Goal: Communication & Community: Participate in discussion

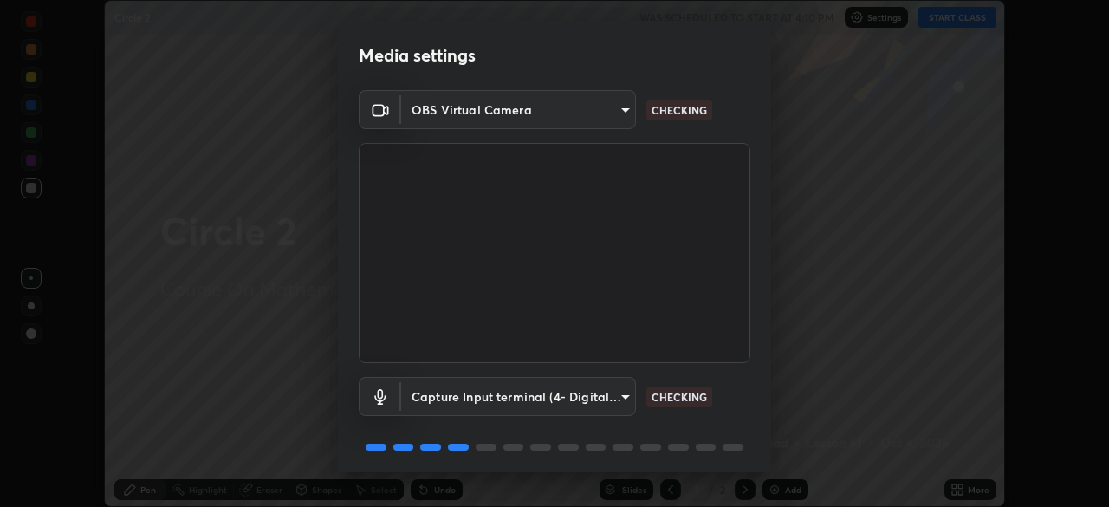
scroll to position [62, 0]
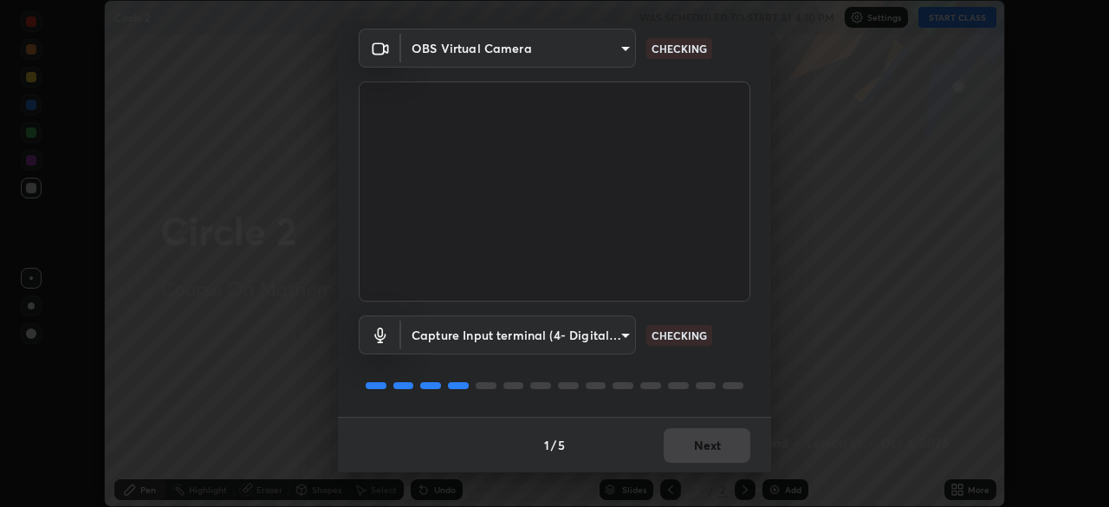
click at [575, 339] on body "Erase all Circle 2 WAS SCHEDULED TO START AT 4:10 PM Settings START CLASS Setti…" at bounding box center [554, 253] width 1109 height 507
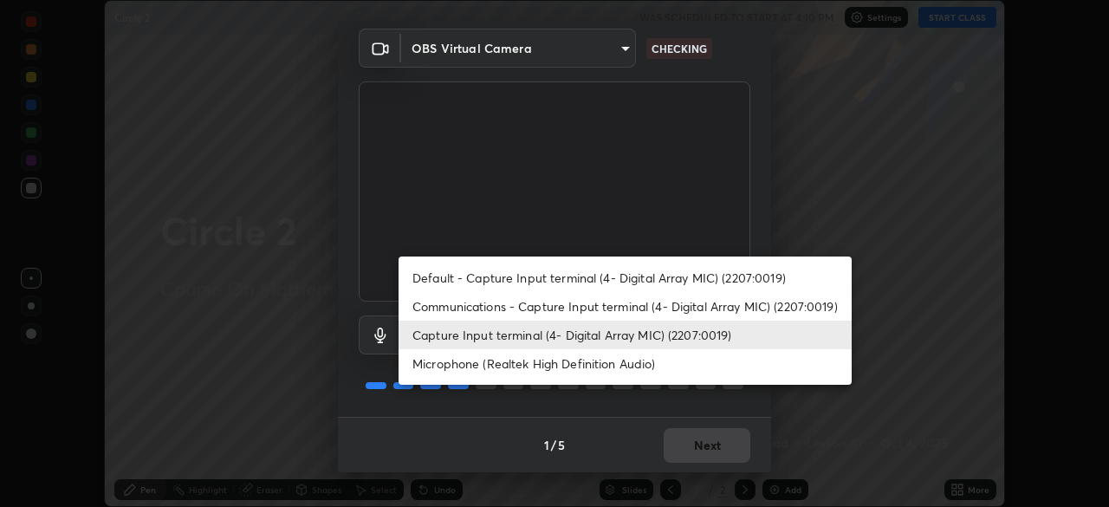
click at [618, 340] on li "Capture Input terminal (4- Digital Array MIC) (2207:0019)" at bounding box center [625, 335] width 453 height 29
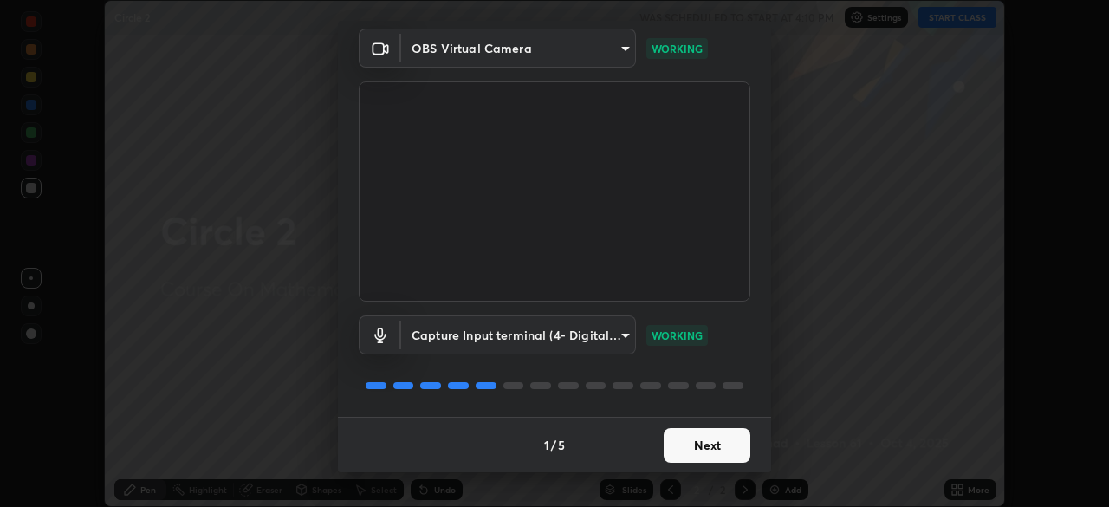
click at [705, 446] on button "Next" at bounding box center [707, 445] width 87 height 35
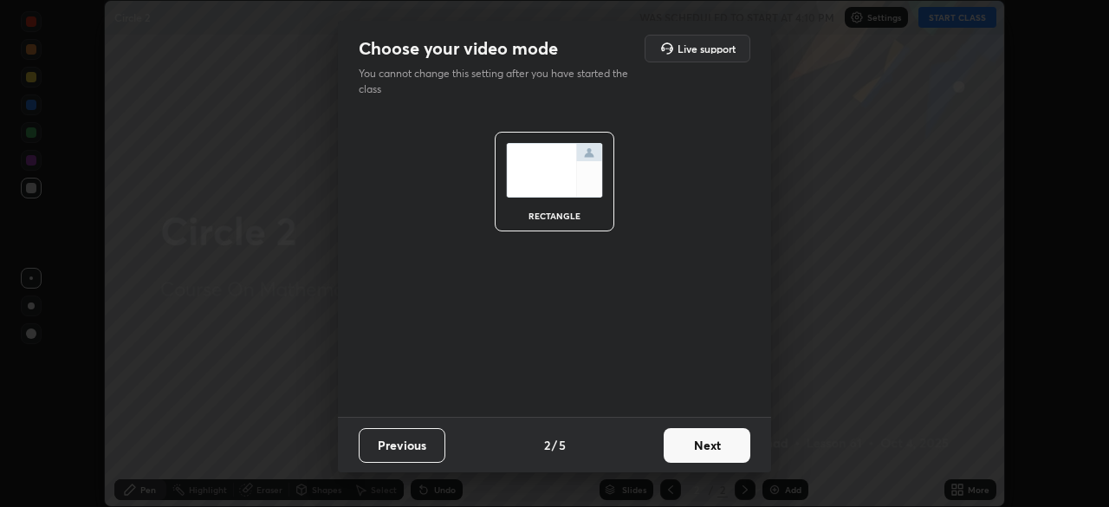
scroll to position [0, 0]
click at [704, 453] on button "Next" at bounding box center [707, 445] width 87 height 35
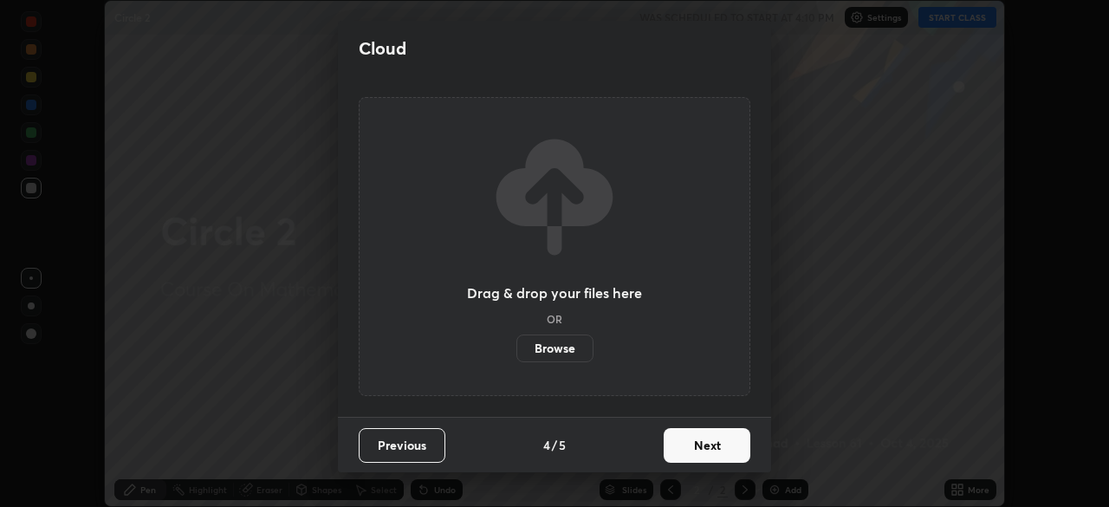
click at [717, 459] on button "Next" at bounding box center [707, 445] width 87 height 35
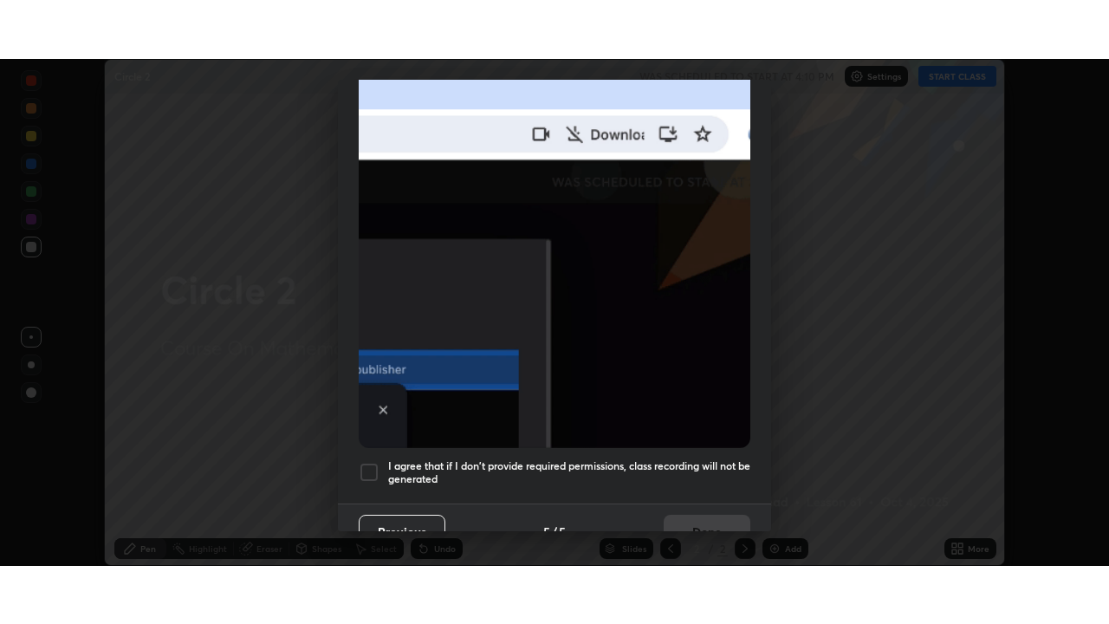
scroll to position [415, 0]
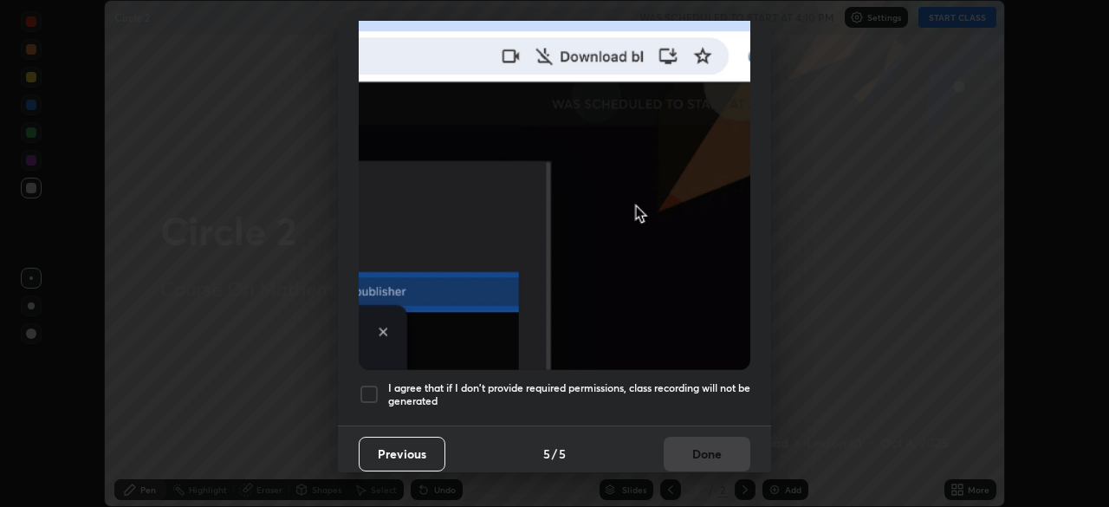
click at [717, 454] on div "Previous 5 / 5 Done" at bounding box center [554, 452] width 433 height 55
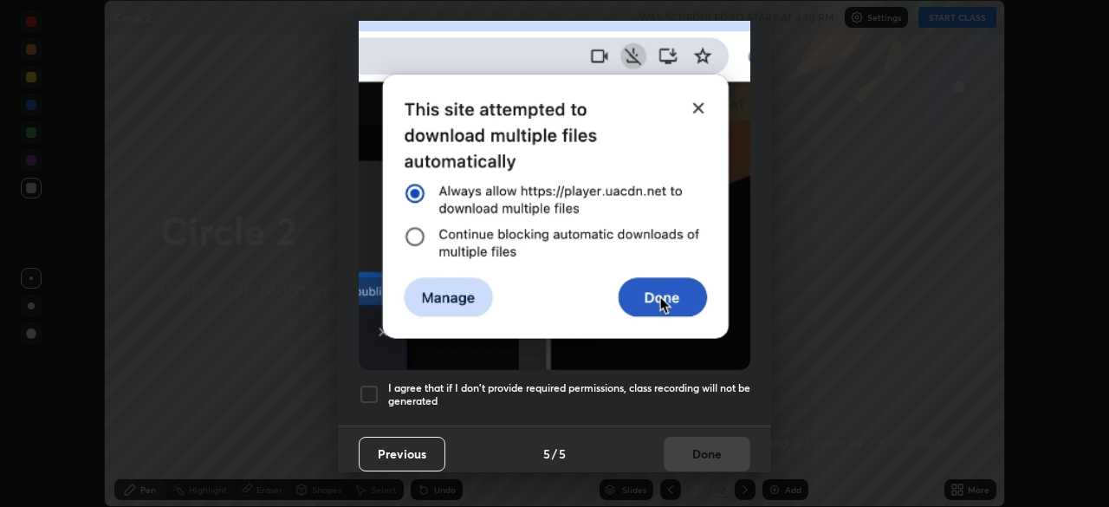
click at [706, 384] on h5 "I agree that if I don't provide required permissions, class recording will not …" at bounding box center [569, 394] width 362 height 27
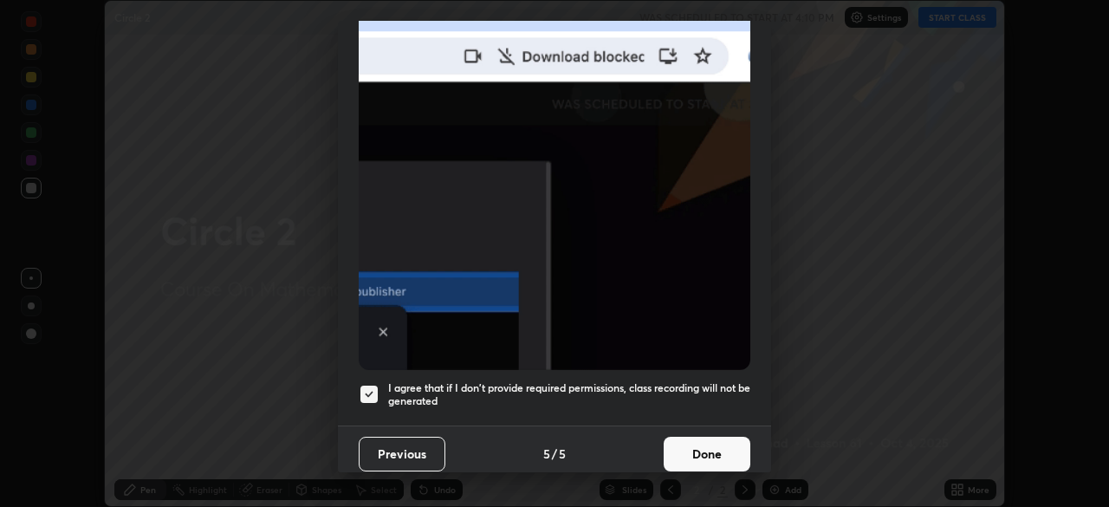
click at [700, 445] on button "Done" at bounding box center [707, 454] width 87 height 35
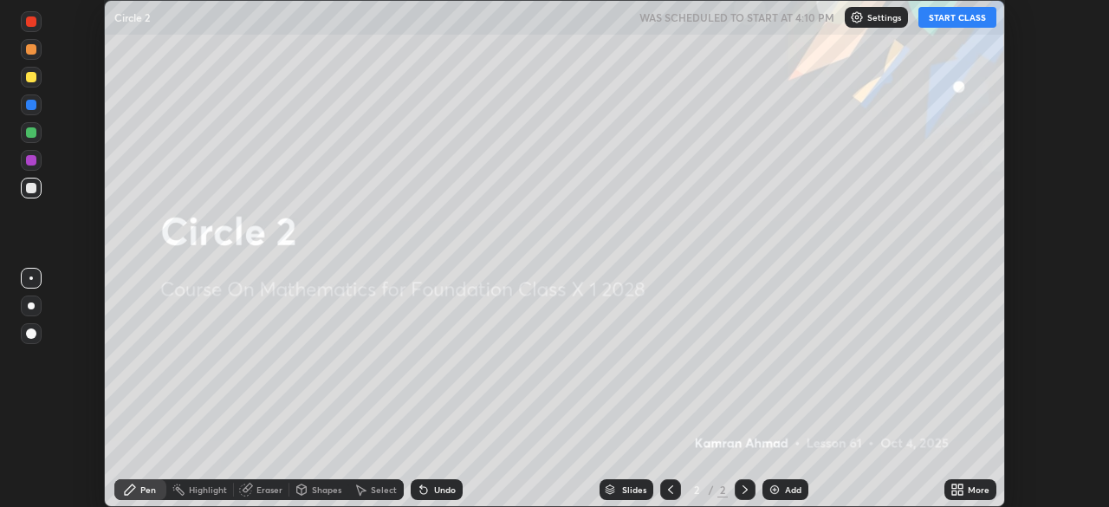
click at [964, 489] on div "More" at bounding box center [971, 489] width 52 height 21
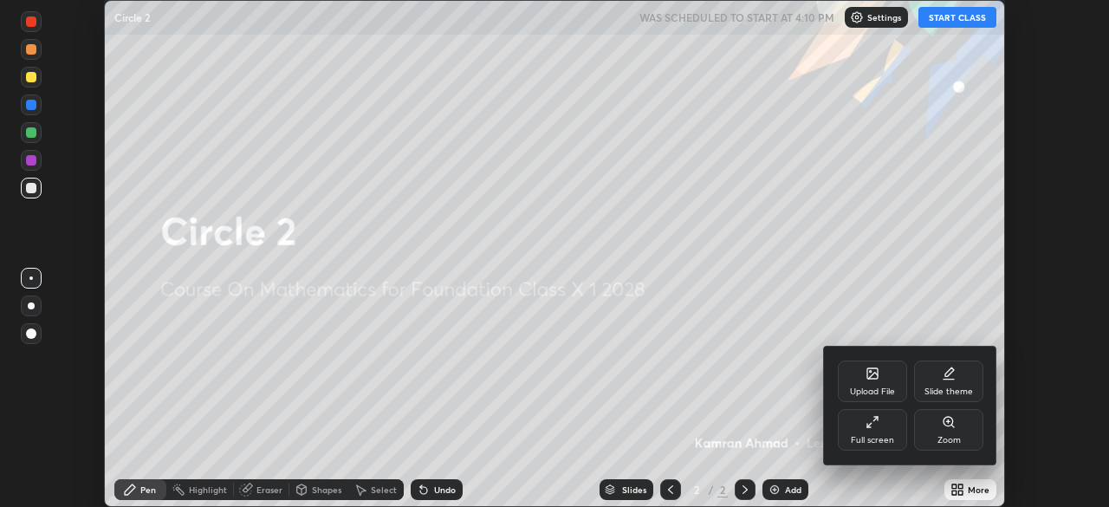
click at [874, 436] on div "Full screen" at bounding box center [872, 440] width 43 height 9
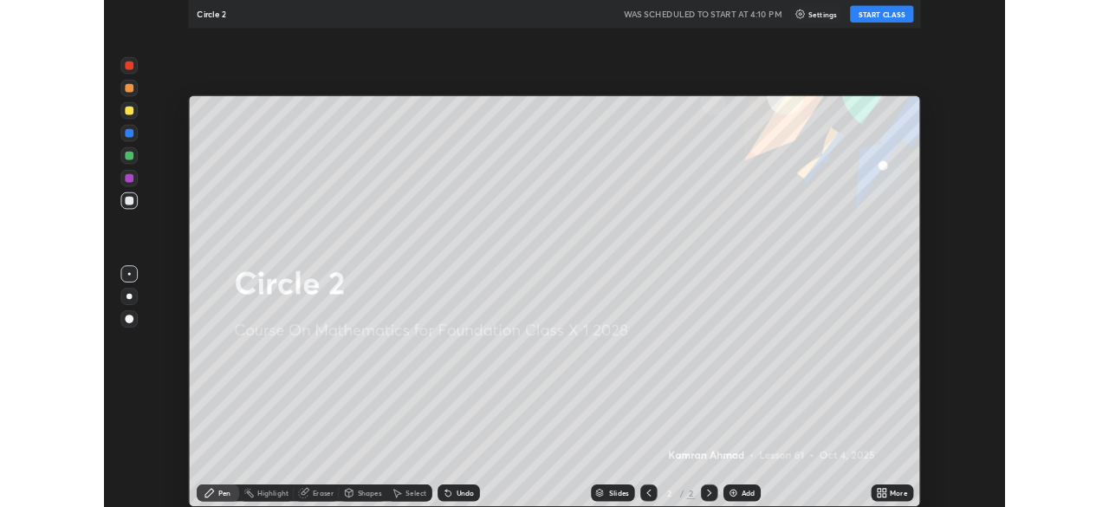
scroll to position [624, 1109]
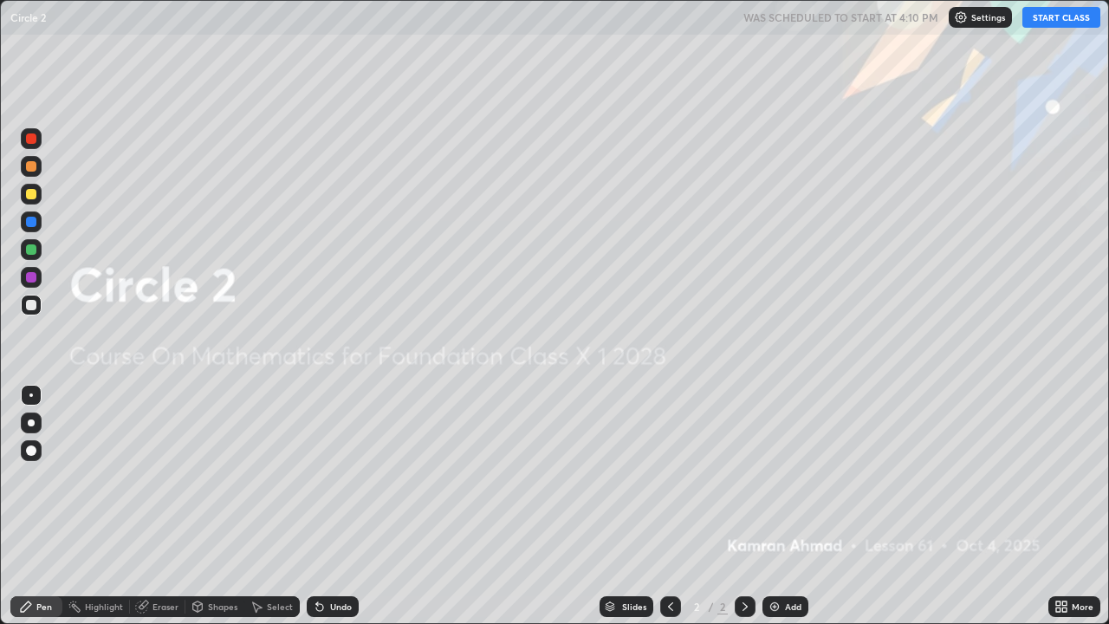
click at [1064, 18] on button "START CLASS" at bounding box center [1062, 17] width 78 height 21
click at [789, 506] on div "Add" at bounding box center [793, 606] width 16 height 9
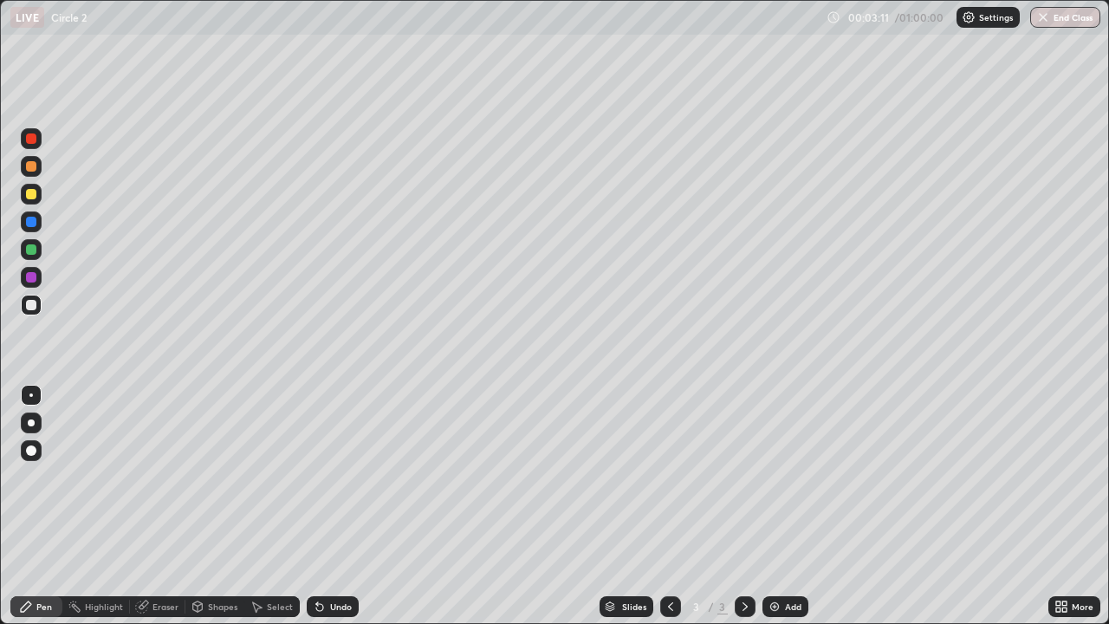
click at [340, 506] on div "Undo" at bounding box center [341, 606] width 22 height 9
click at [771, 506] on img at bounding box center [775, 607] width 14 height 14
click at [33, 193] on div at bounding box center [31, 194] width 10 height 10
click at [318, 506] on icon at bounding box center [319, 607] width 7 height 7
click at [319, 506] on icon at bounding box center [319, 607] width 7 height 7
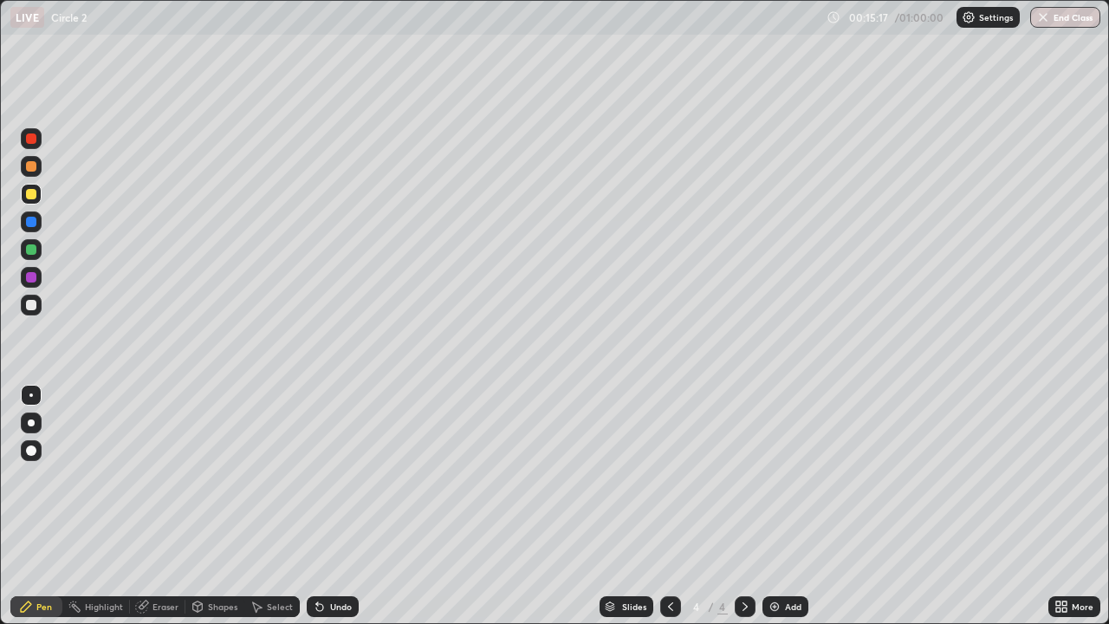
click at [321, 506] on icon at bounding box center [320, 607] width 14 height 14
click at [319, 506] on icon at bounding box center [319, 607] width 7 height 7
click at [328, 506] on div "Undo" at bounding box center [333, 606] width 52 height 21
click at [334, 506] on div "Undo" at bounding box center [341, 606] width 22 height 9
click at [42, 304] on div at bounding box center [31, 305] width 28 height 28
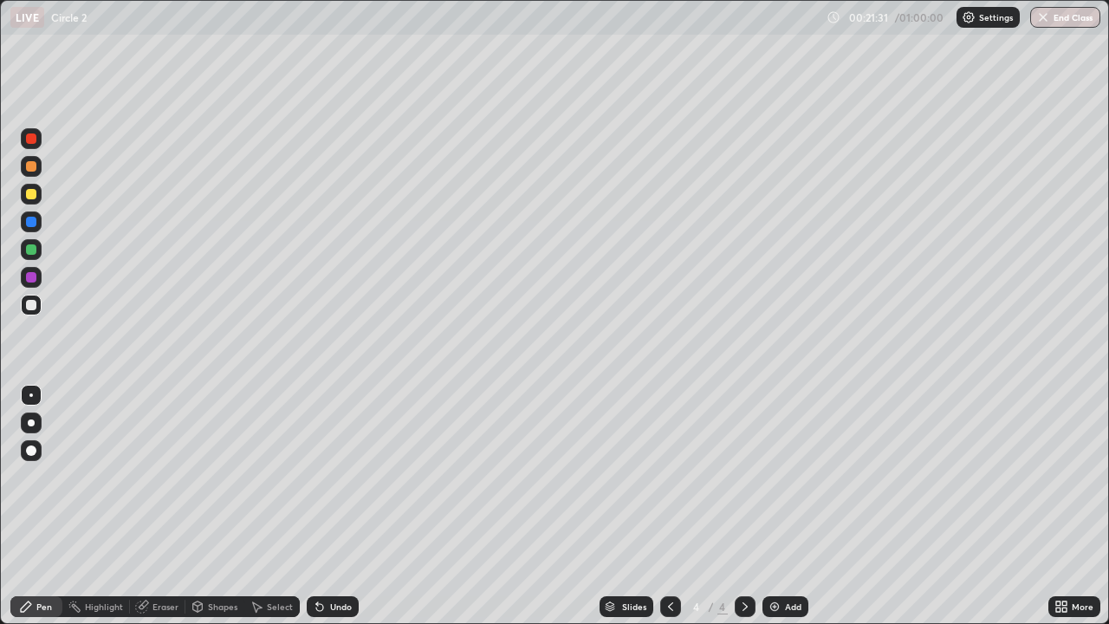
click at [157, 506] on div "Eraser" at bounding box center [166, 606] width 26 height 9
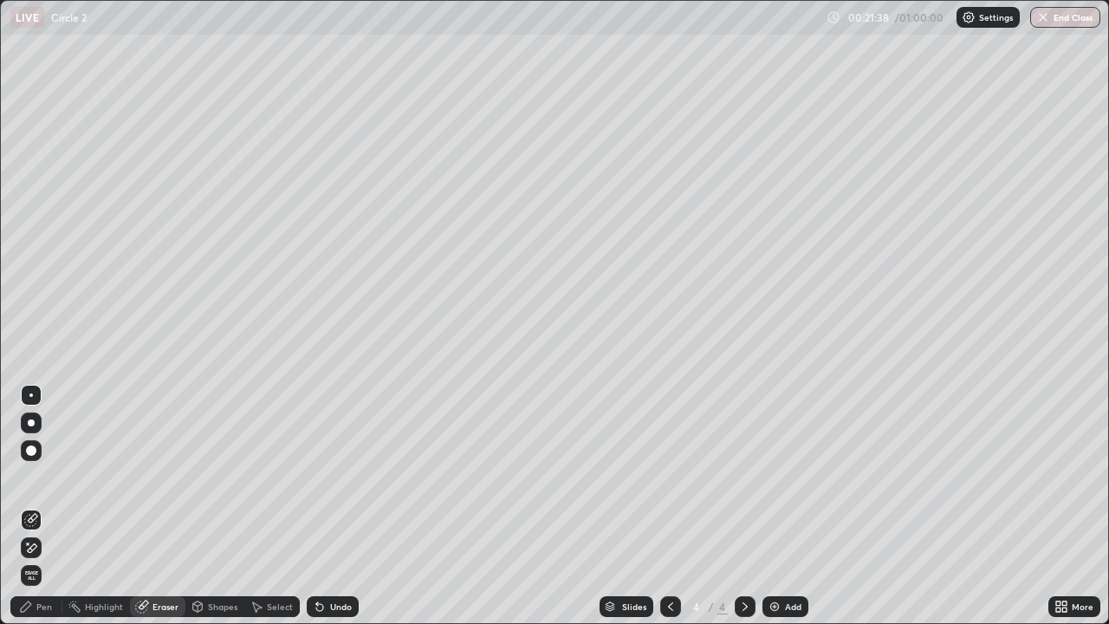
click at [34, 506] on div "Pen" at bounding box center [36, 606] width 52 height 21
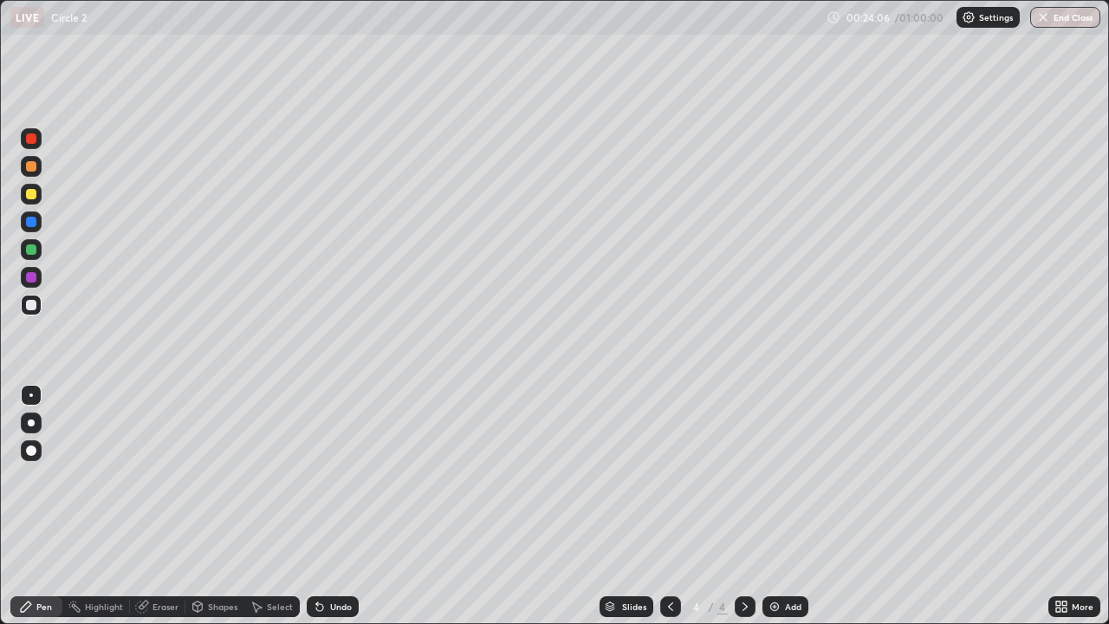
click at [330, 506] on div "Undo" at bounding box center [341, 606] width 22 height 9
click at [333, 506] on div "Undo" at bounding box center [341, 606] width 22 height 9
click at [331, 506] on div "Undo" at bounding box center [341, 606] width 22 height 9
click at [23, 193] on div at bounding box center [31, 194] width 21 height 21
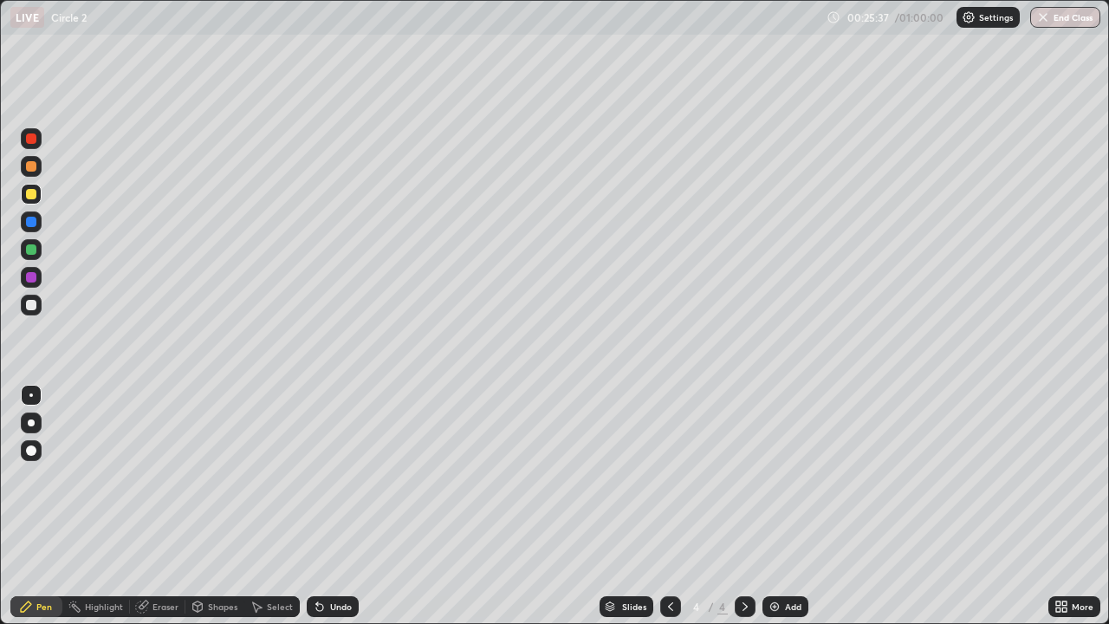
click at [328, 506] on div "Undo" at bounding box center [333, 606] width 52 height 21
click at [325, 506] on div "Undo" at bounding box center [333, 606] width 52 height 21
click at [36, 310] on div at bounding box center [31, 305] width 21 height 21
click at [582, 506] on div "Slides 4 / 4 Add" at bounding box center [704, 606] width 690 height 35
click at [800, 506] on div "Add" at bounding box center [793, 606] width 16 height 9
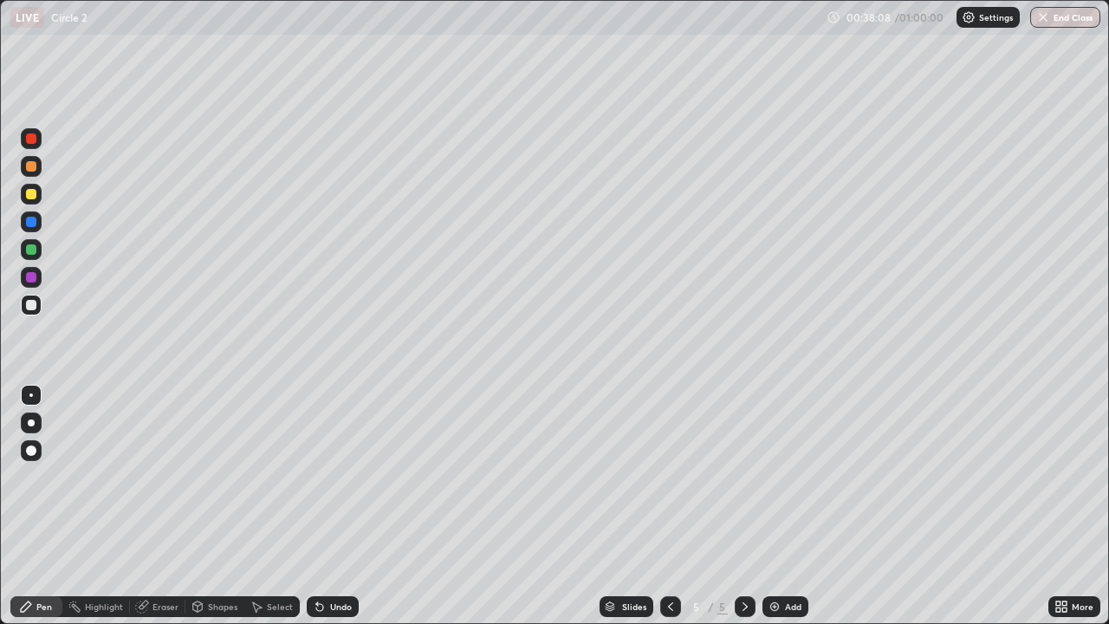
click at [335, 506] on div "Undo" at bounding box center [341, 606] width 22 height 9
click at [334, 506] on div "Undo" at bounding box center [333, 606] width 52 height 21
click at [30, 195] on div at bounding box center [31, 194] width 10 height 10
click at [792, 506] on div "Add" at bounding box center [793, 606] width 16 height 9
click at [335, 506] on div "Undo" at bounding box center [333, 606] width 52 height 21
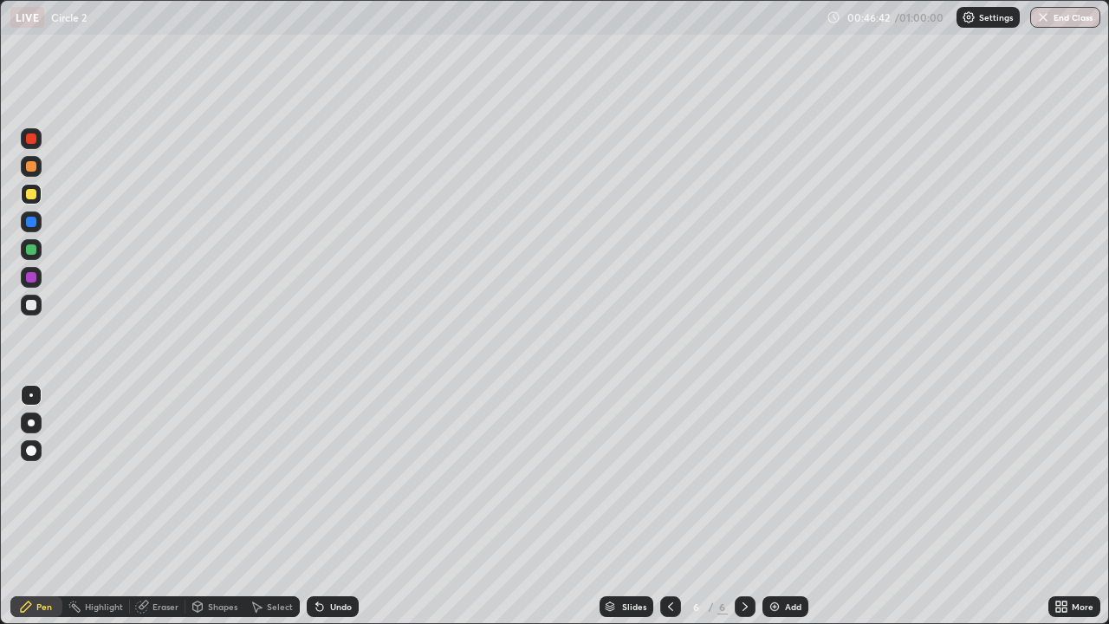
click at [337, 506] on div "Undo" at bounding box center [341, 606] width 22 height 9
click at [334, 506] on div "Undo" at bounding box center [341, 606] width 22 height 9
click at [330, 506] on div "Undo" at bounding box center [341, 606] width 22 height 9
click at [39, 306] on div at bounding box center [31, 305] width 21 height 21
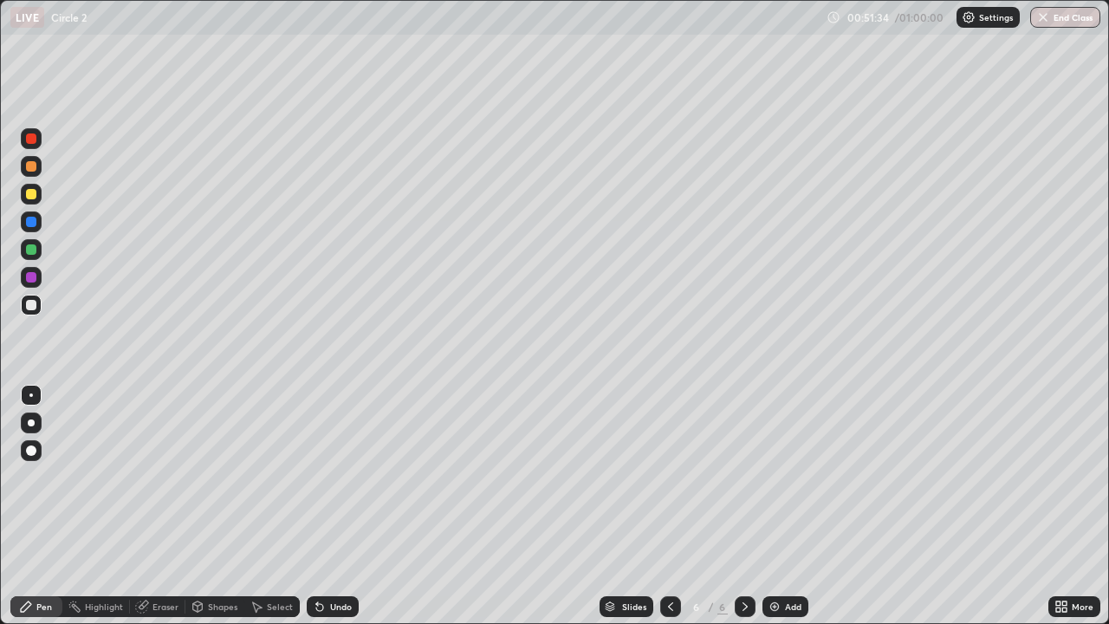
click at [327, 506] on div "Undo" at bounding box center [333, 606] width 52 height 21
click at [330, 506] on div "Undo" at bounding box center [333, 606] width 52 height 21
click at [1071, 20] on button "End Class" at bounding box center [1066, 17] width 68 height 21
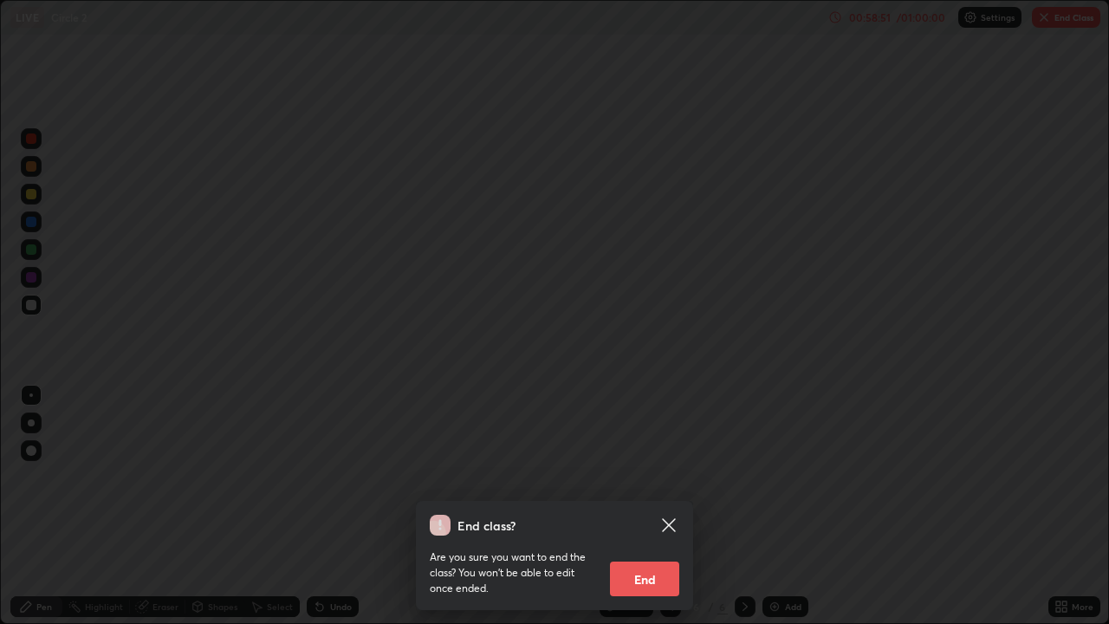
click at [659, 506] on button "End" at bounding box center [644, 579] width 69 height 35
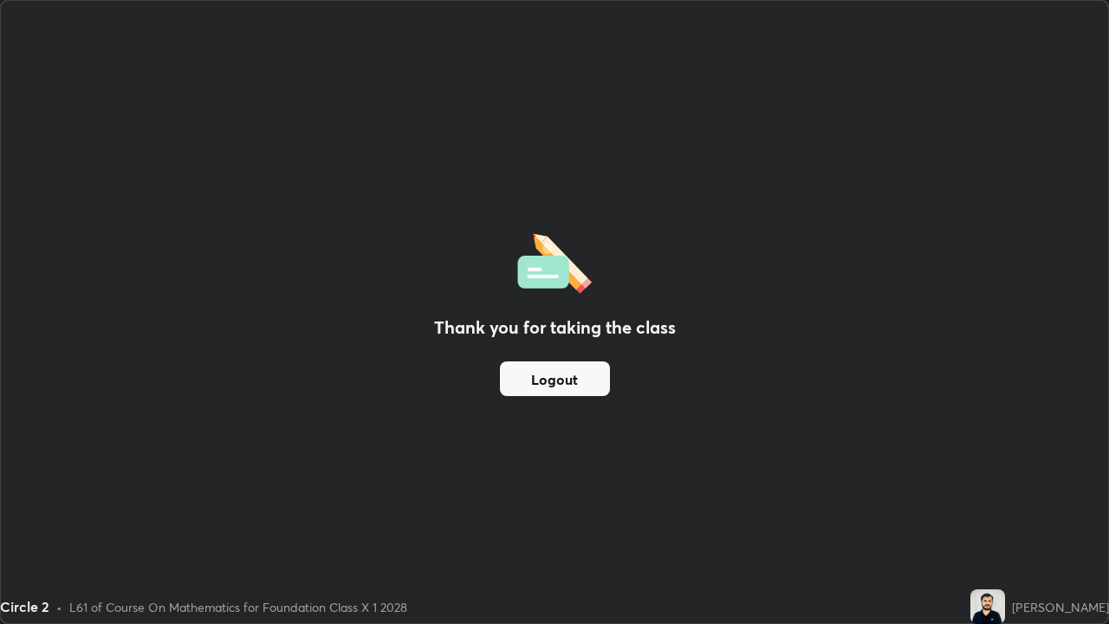
click at [571, 386] on button "Logout" at bounding box center [555, 378] width 110 height 35
click at [555, 380] on button "Logout" at bounding box center [555, 378] width 110 height 35
click at [552, 380] on button "Logout" at bounding box center [555, 378] width 110 height 35
click at [551, 378] on button "Logout" at bounding box center [555, 378] width 110 height 35
click at [551, 376] on button "Logout" at bounding box center [555, 378] width 110 height 35
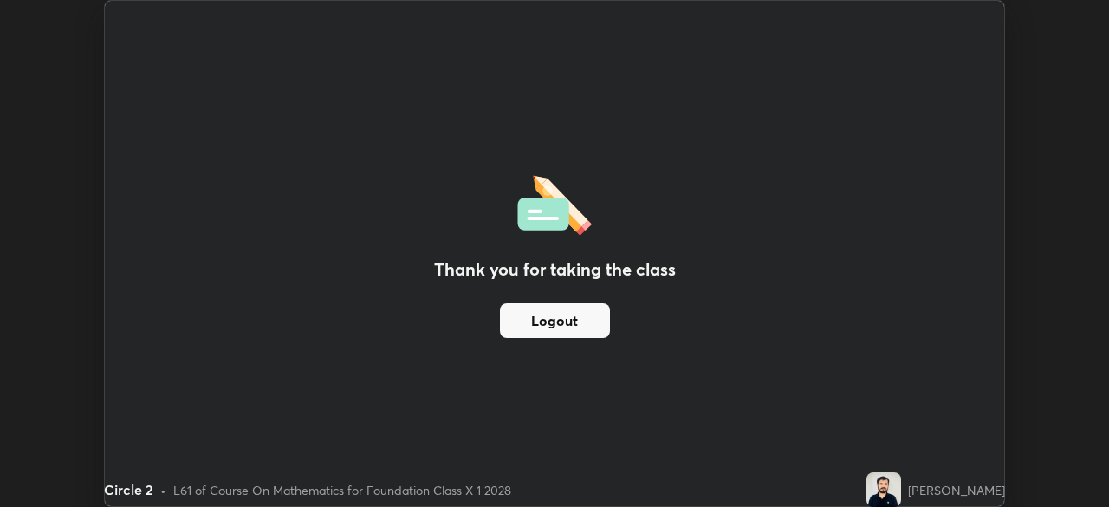
scroll to position [86149, 85547]
